Goal: Task Accomplishment & Management: Manage account settings

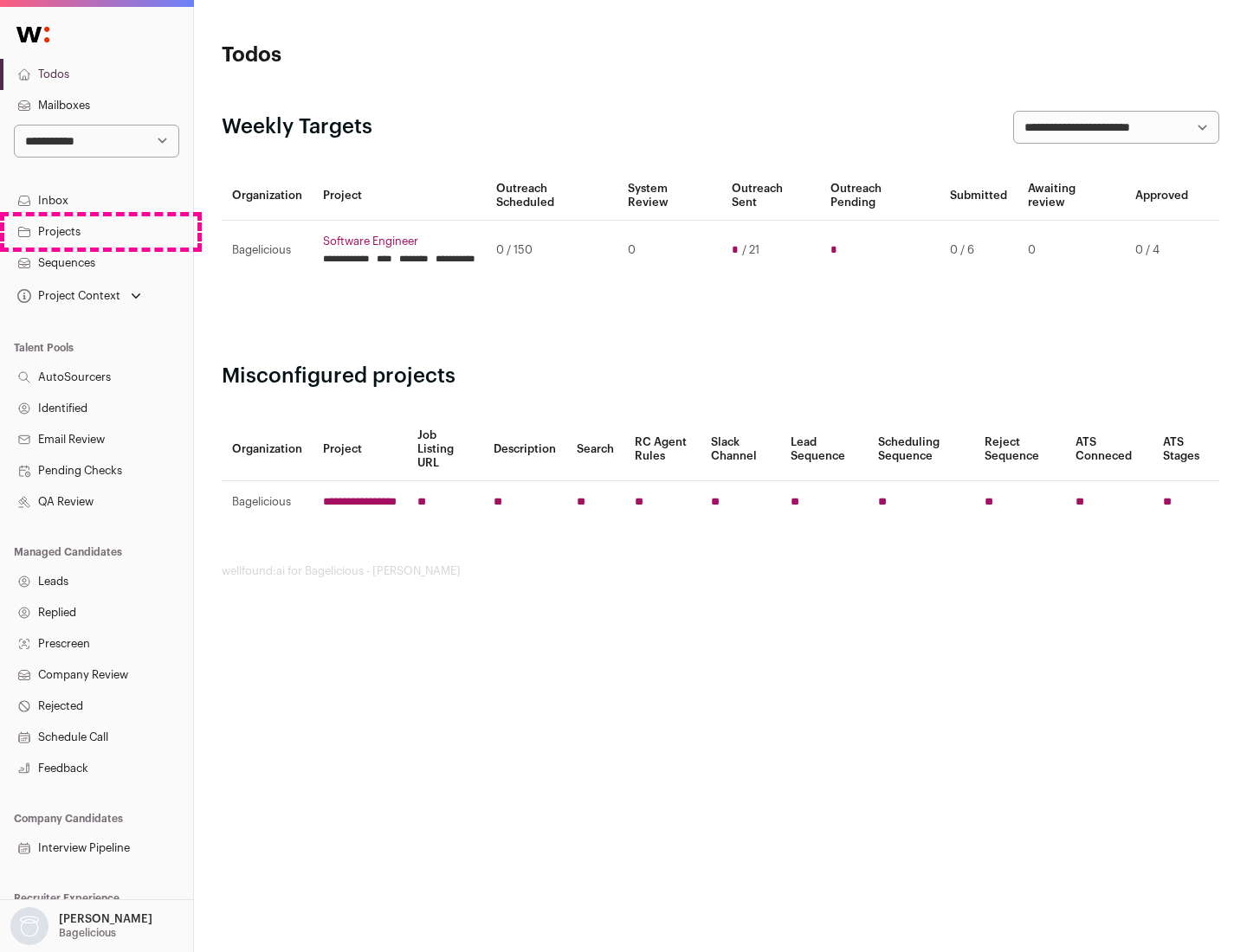
click at [96, 232] on link "Projects" at bounding box center [96, 232] width 194 height 31
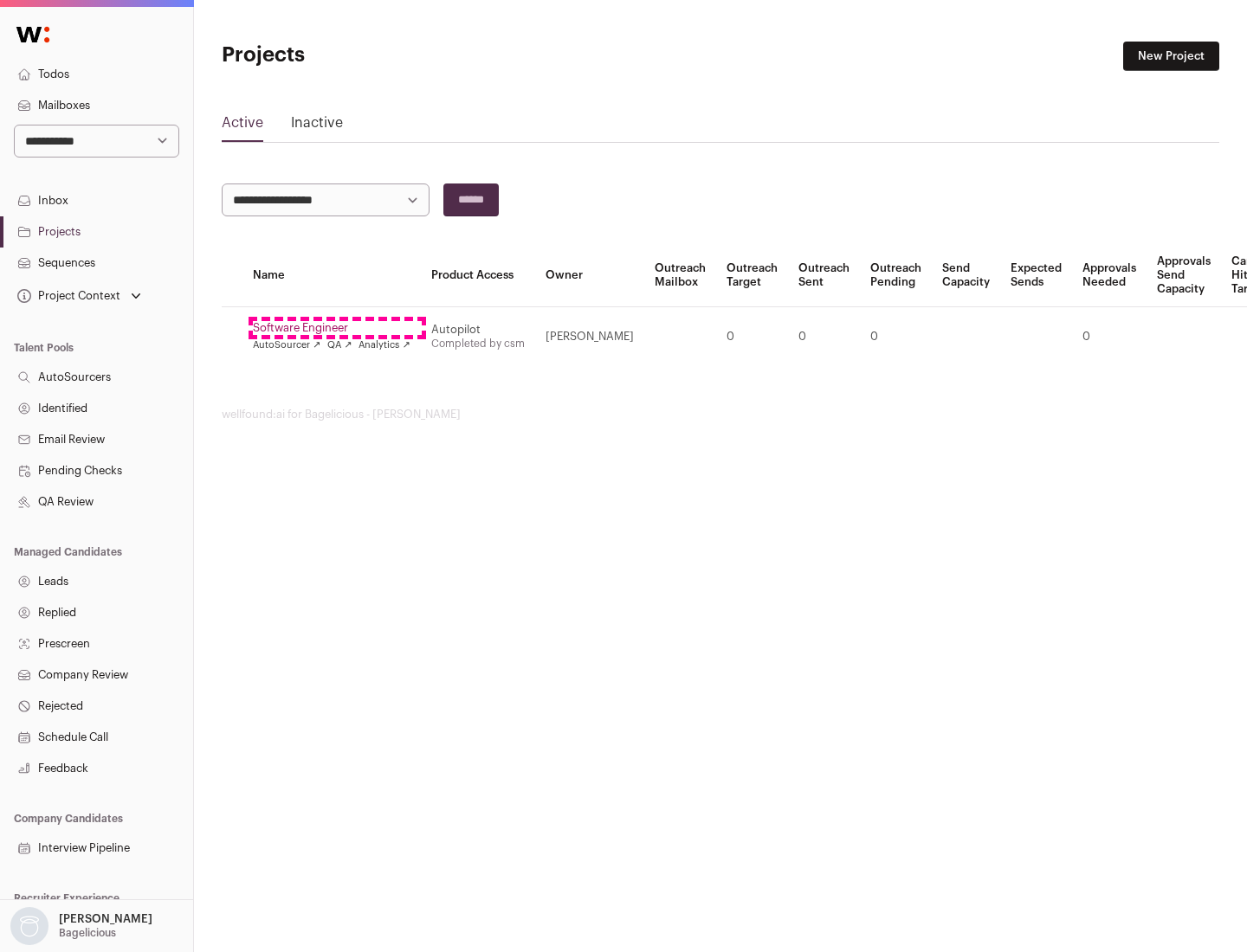
click at [337, 328] on link "Software Engineer" at bounding box center [331, 328] width 157 height 14
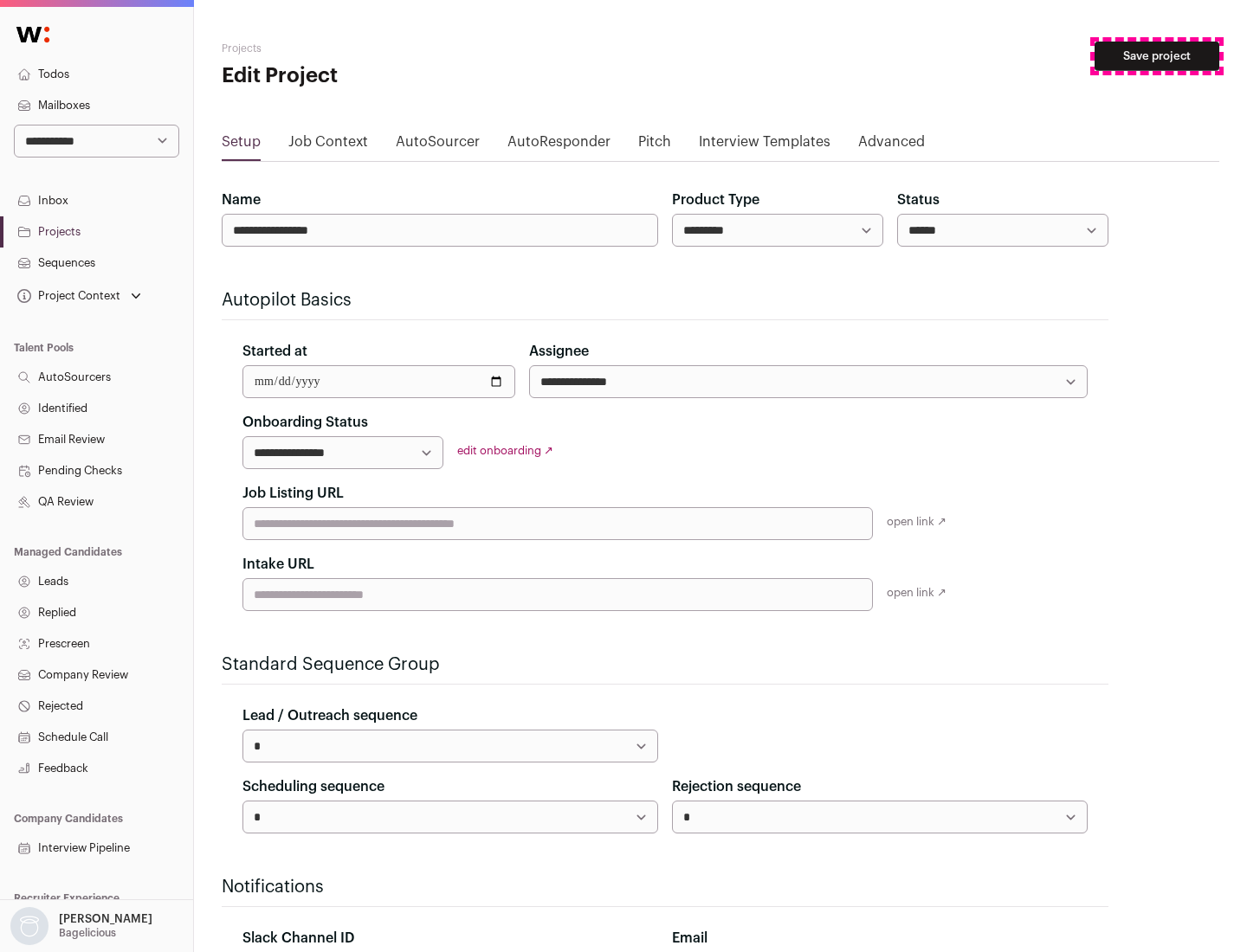
click at [1157, 56] on button "Save project" at bounding box center [1157, 56] width 125 height 30
